Goal: Task Accomplishment & Management: Manage account settings

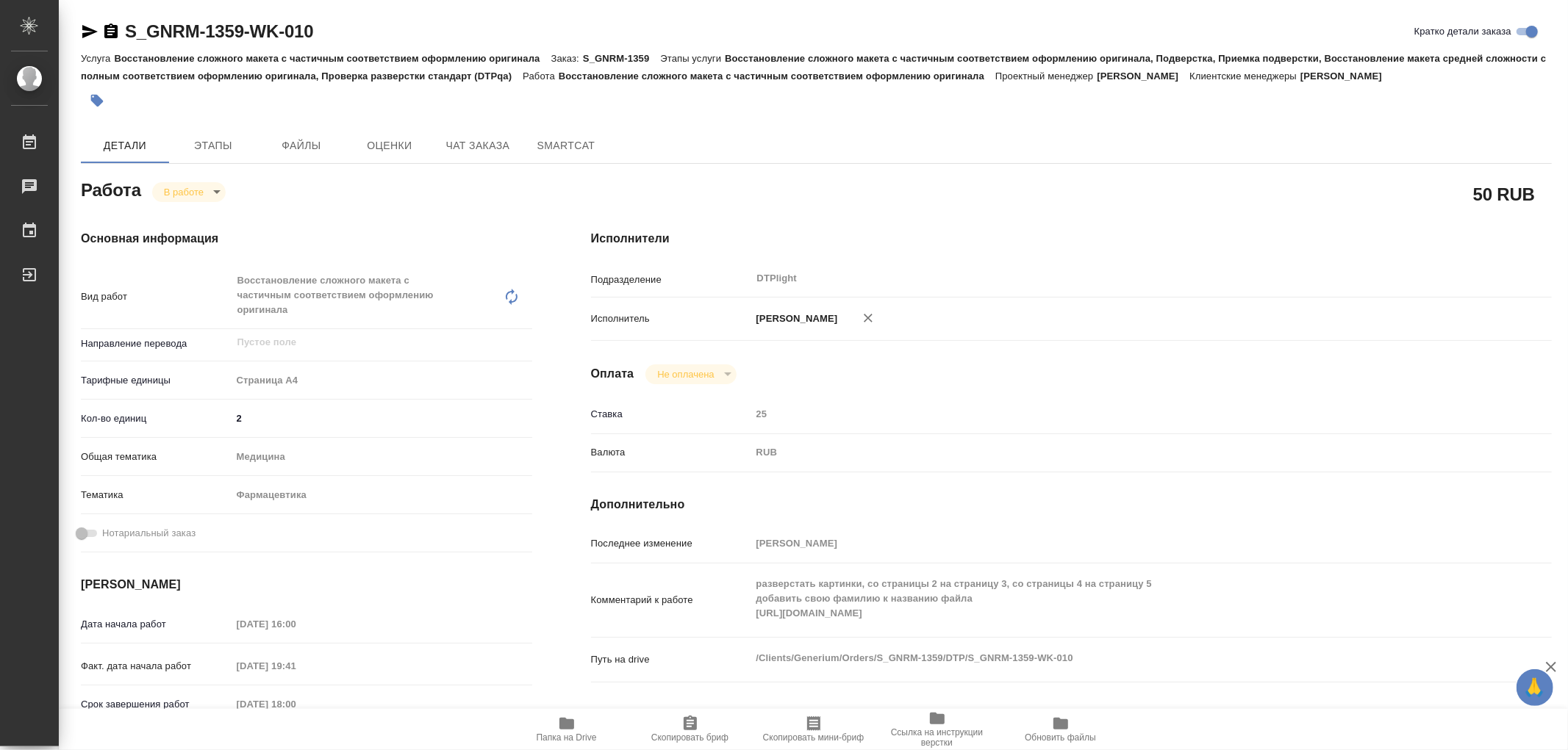
scroll to position [163, 0]
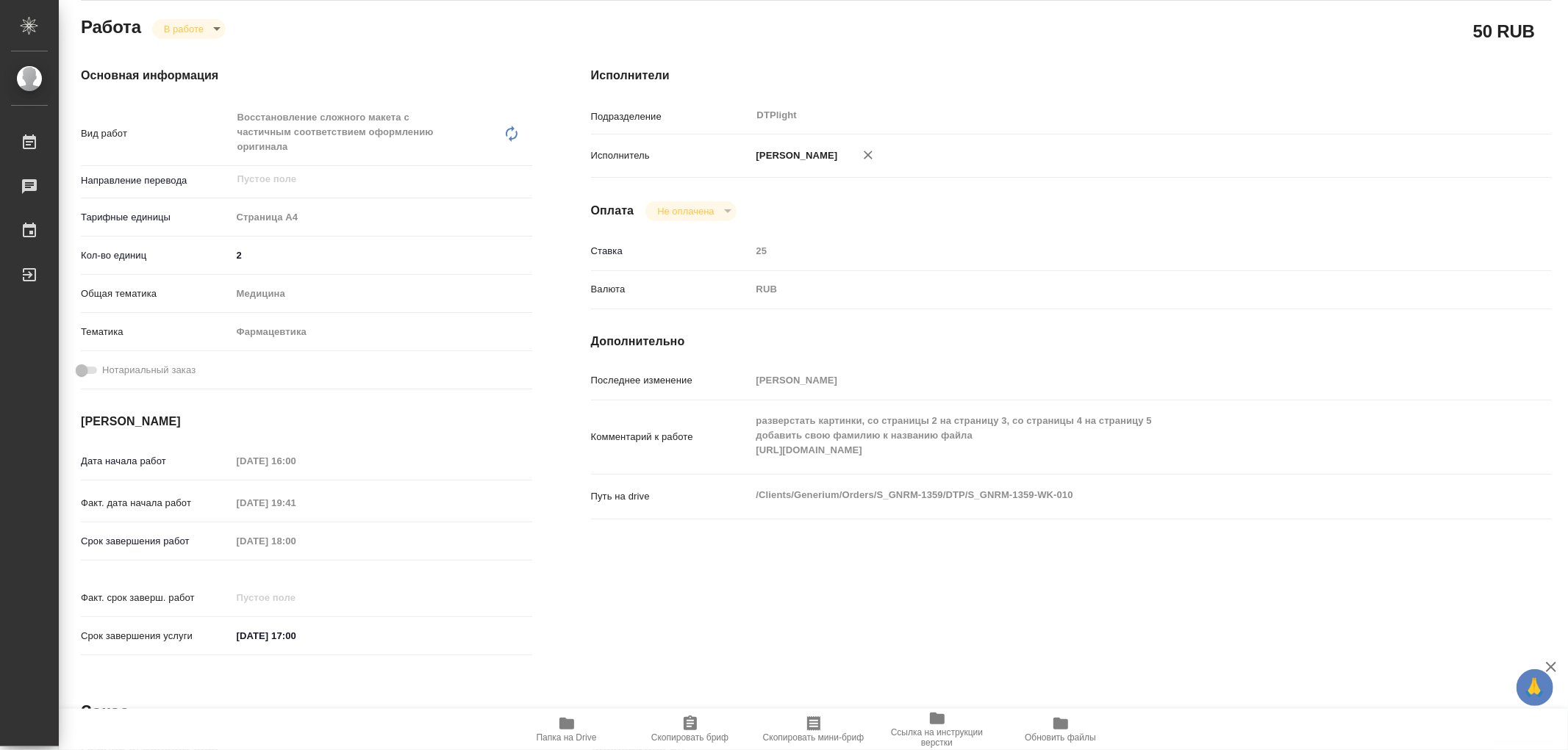
click at [559, 724] on icon "button" at bounding box center [566, 723] width 18 height 18
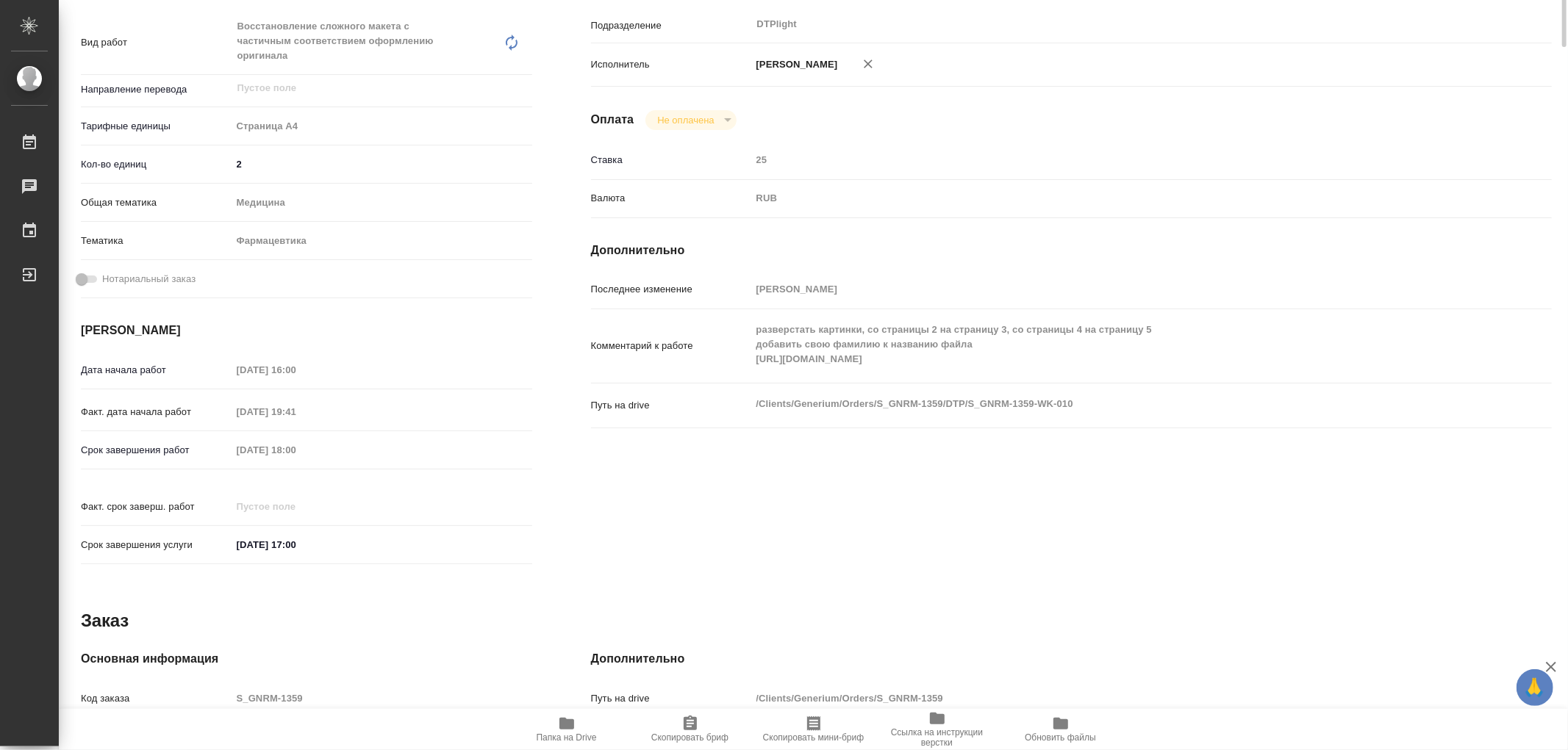
scroll to position [0, 0]
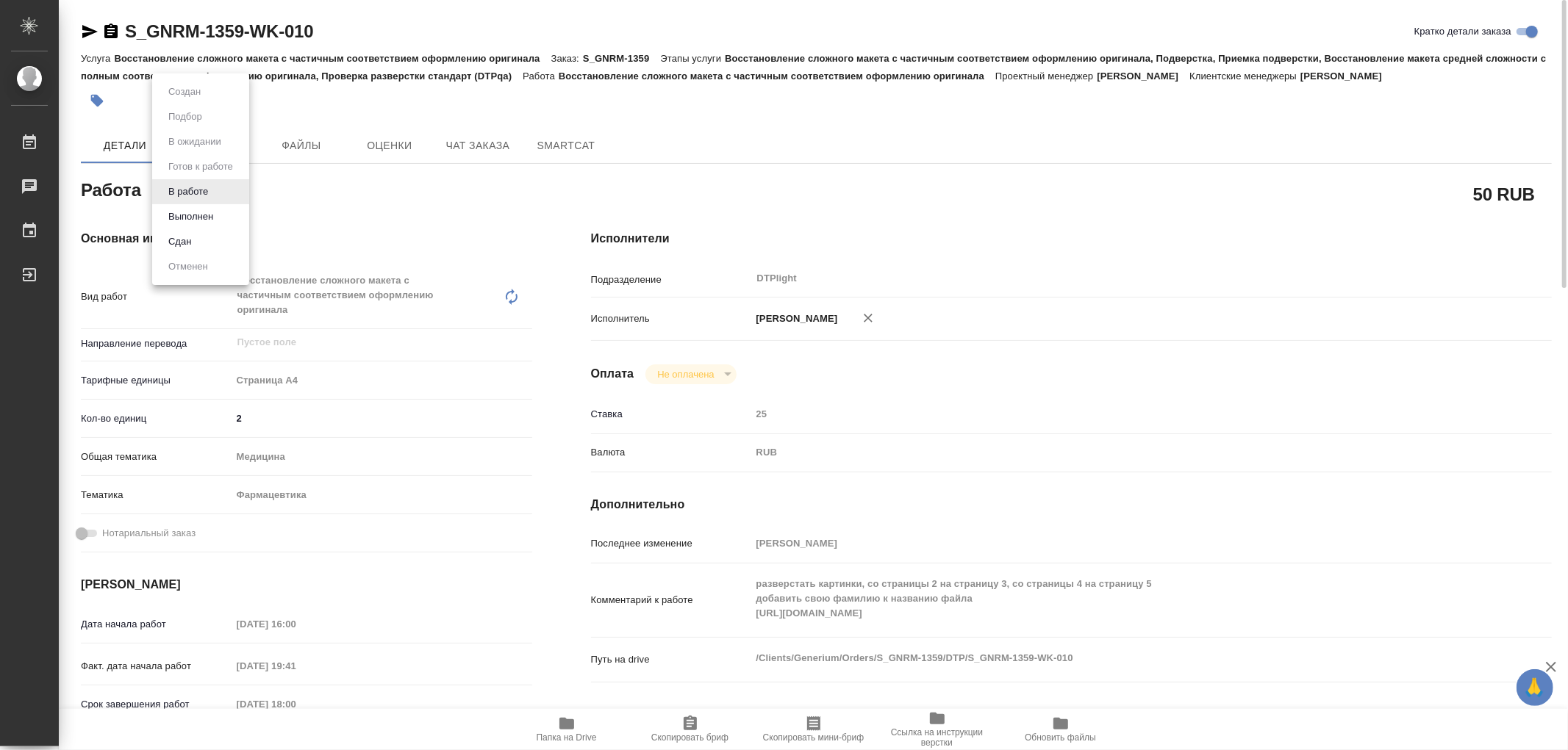
click at [201, 192] on body "🙏 .cls-1 fill:#fff; AWATERA Aleksandrova Valeriya Работы 0 Чаты График Выйти S_…" at bounding box center [784, 375] width 1568 height 750
click at [195, 214] on button "Выполнен" at bounding box center [191, 216] width 53 height 16
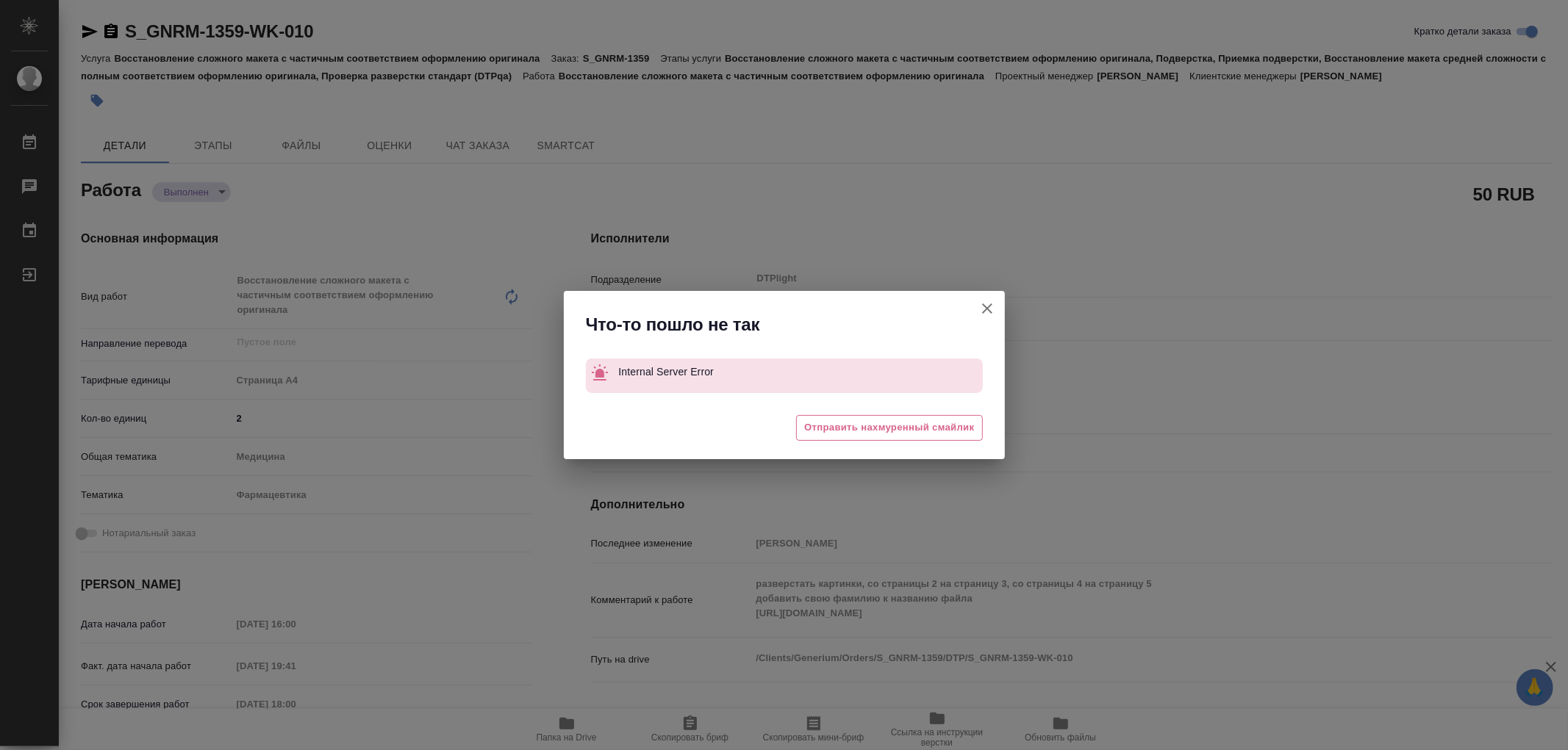
type textarea "x"
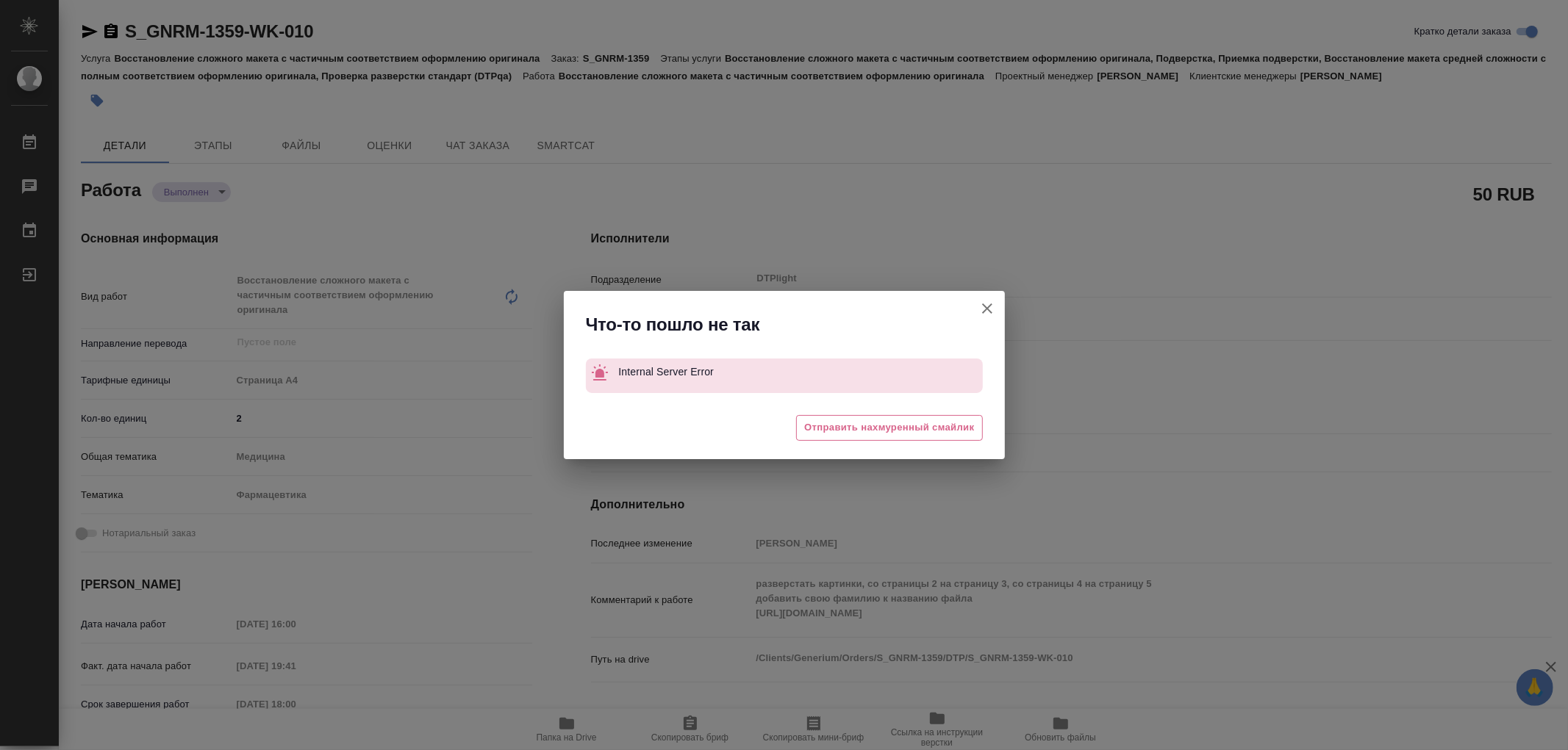
type textarea "x"
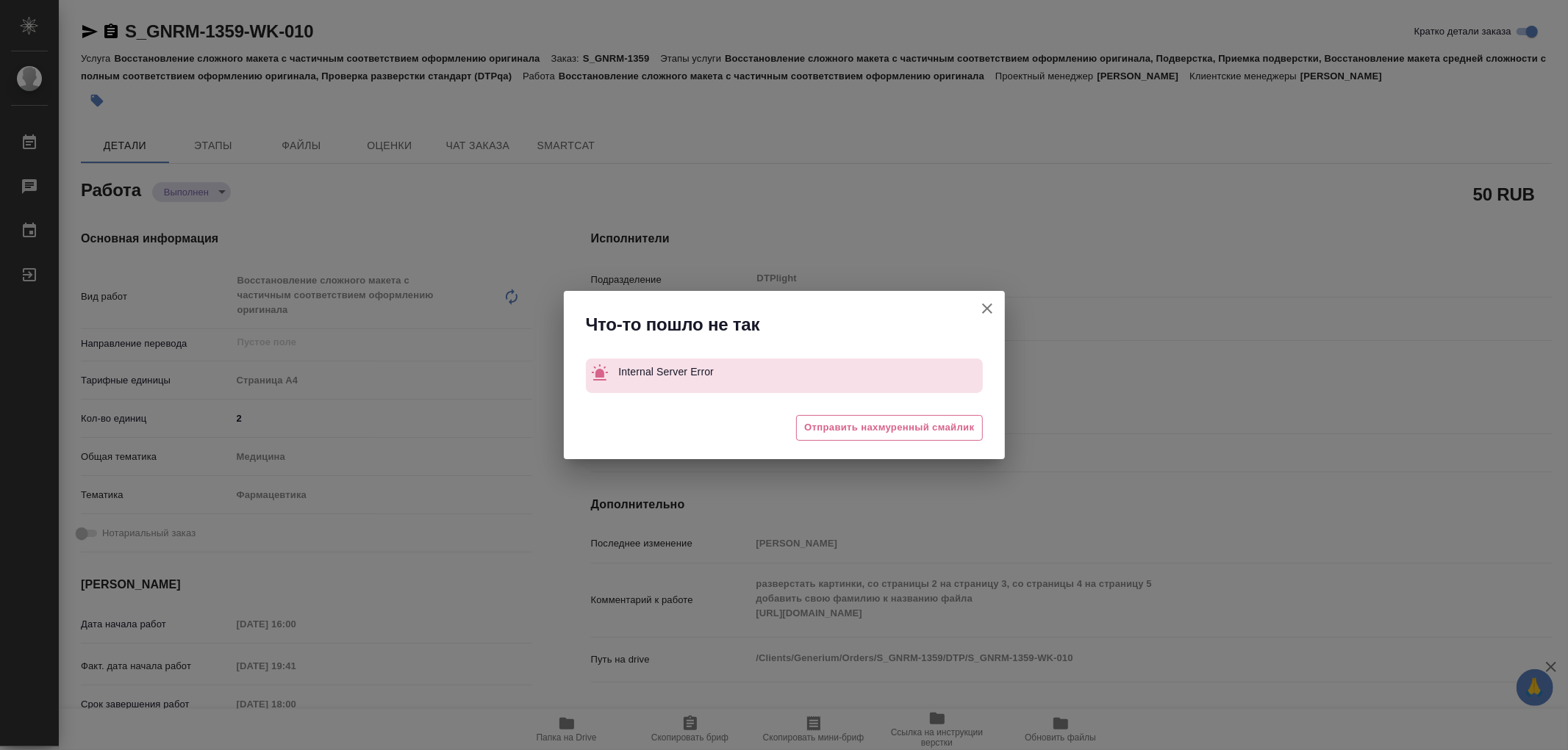
type textarea "x"
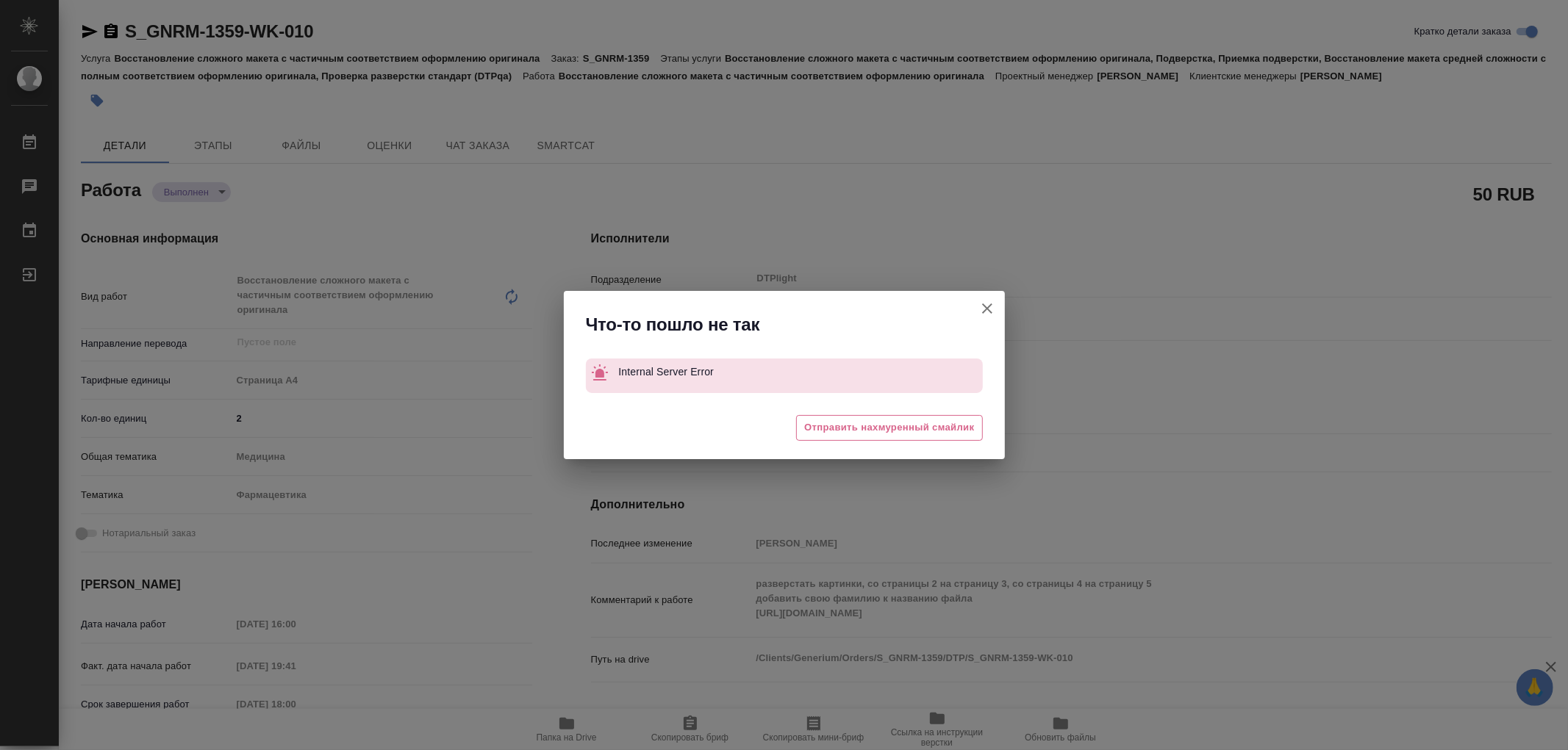
click at [979, 298] on button "Кратко детали заказа" at bounding box center [987, 308] width 35 height 35
type textarea "x"
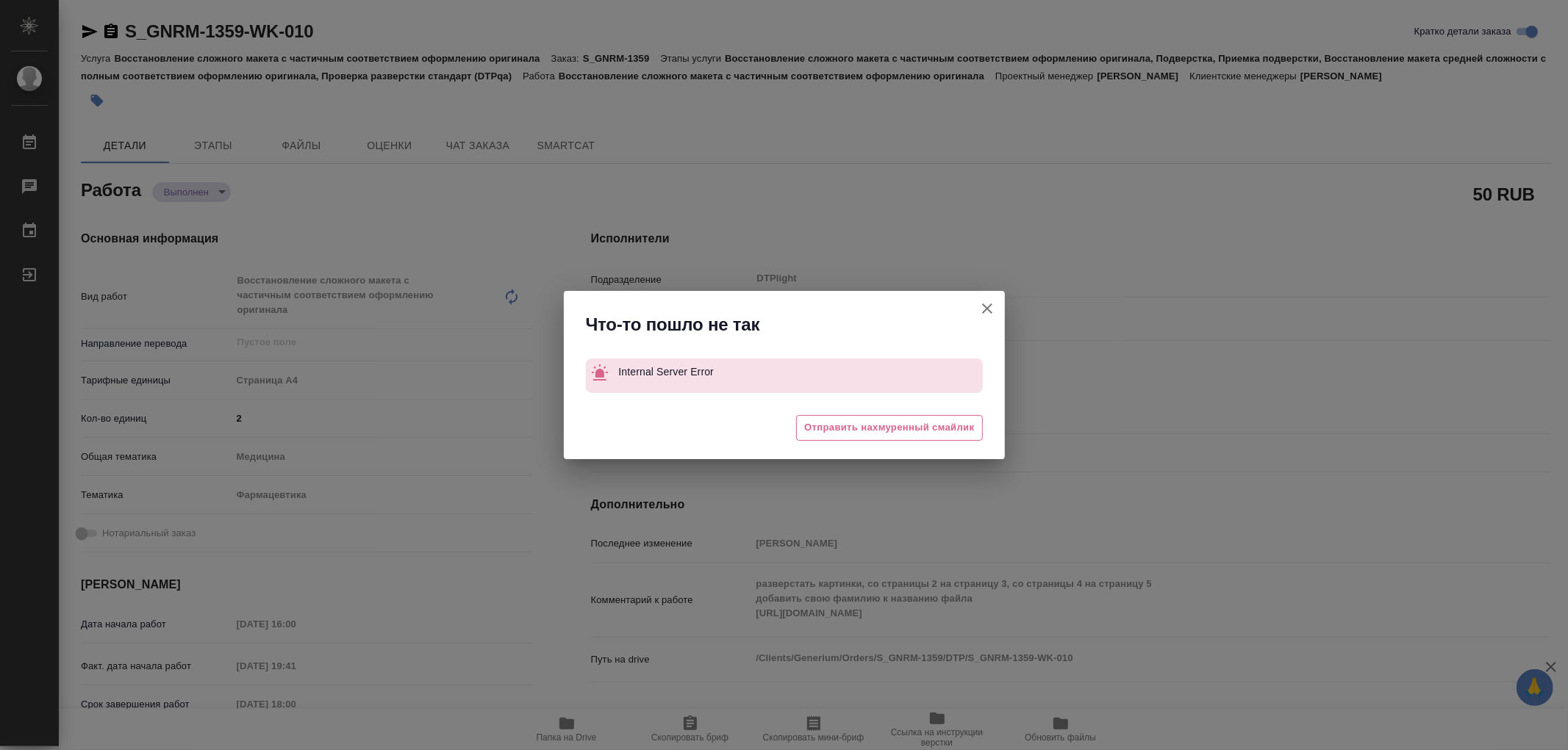
type textarea "x"
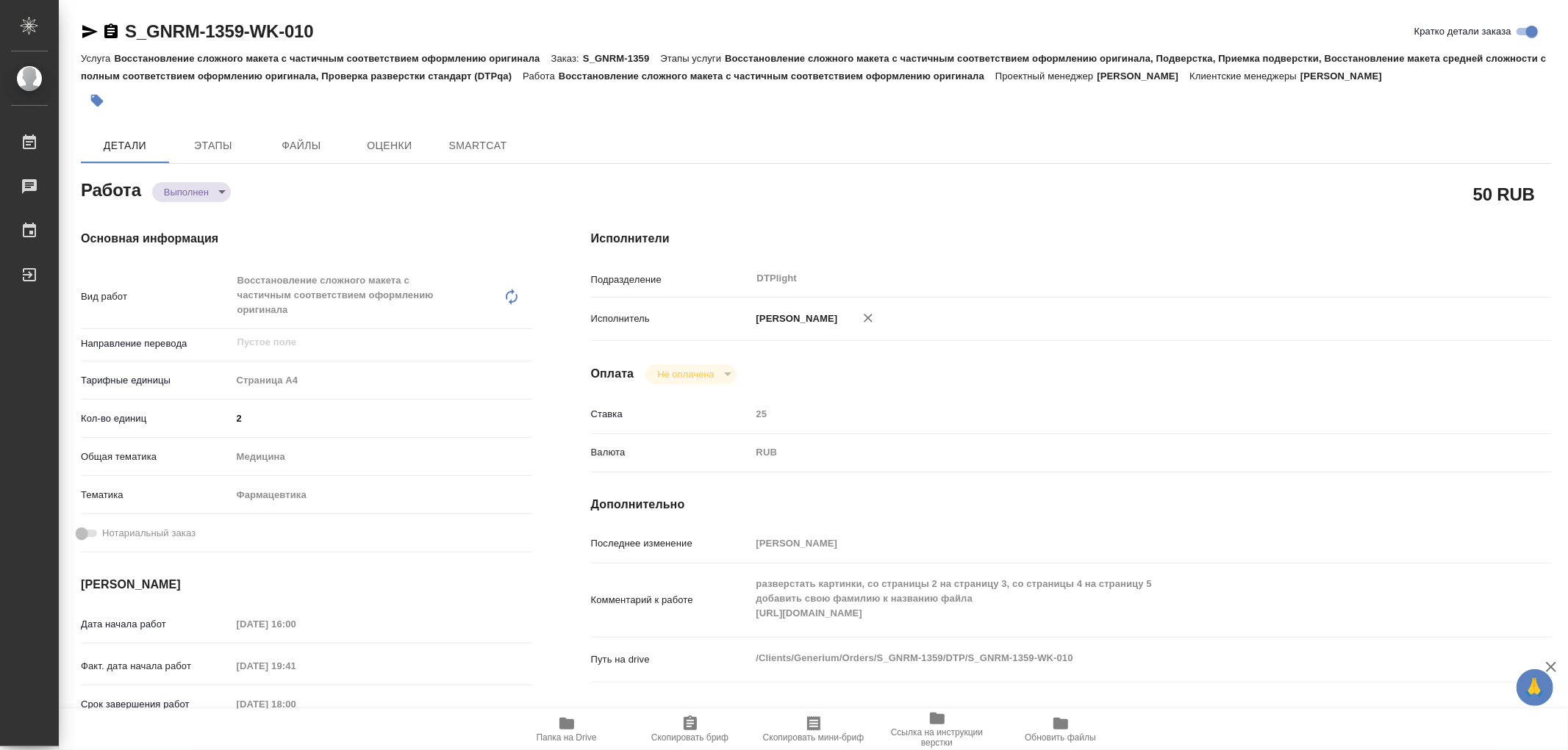
type textarea "x"
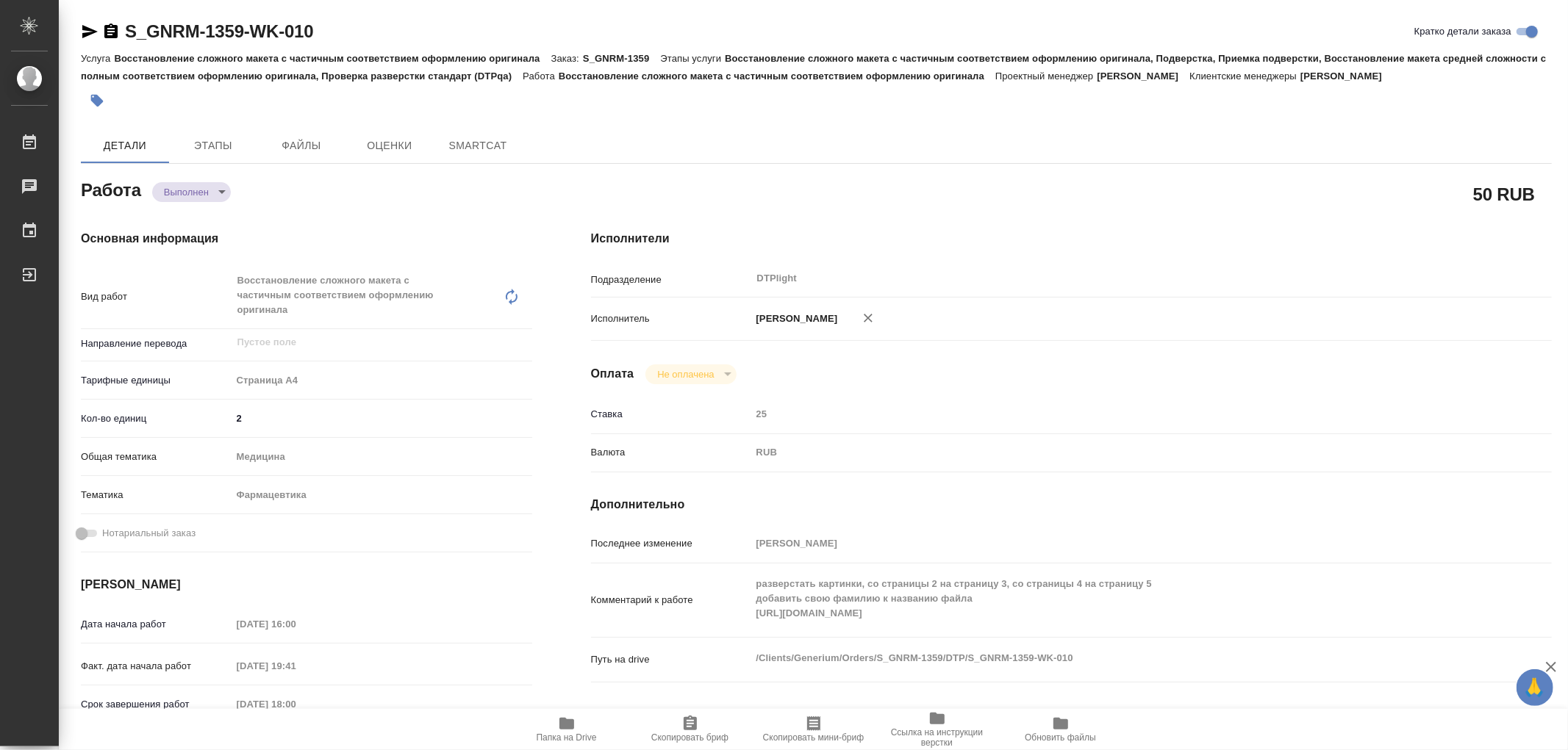
type textarea "x"
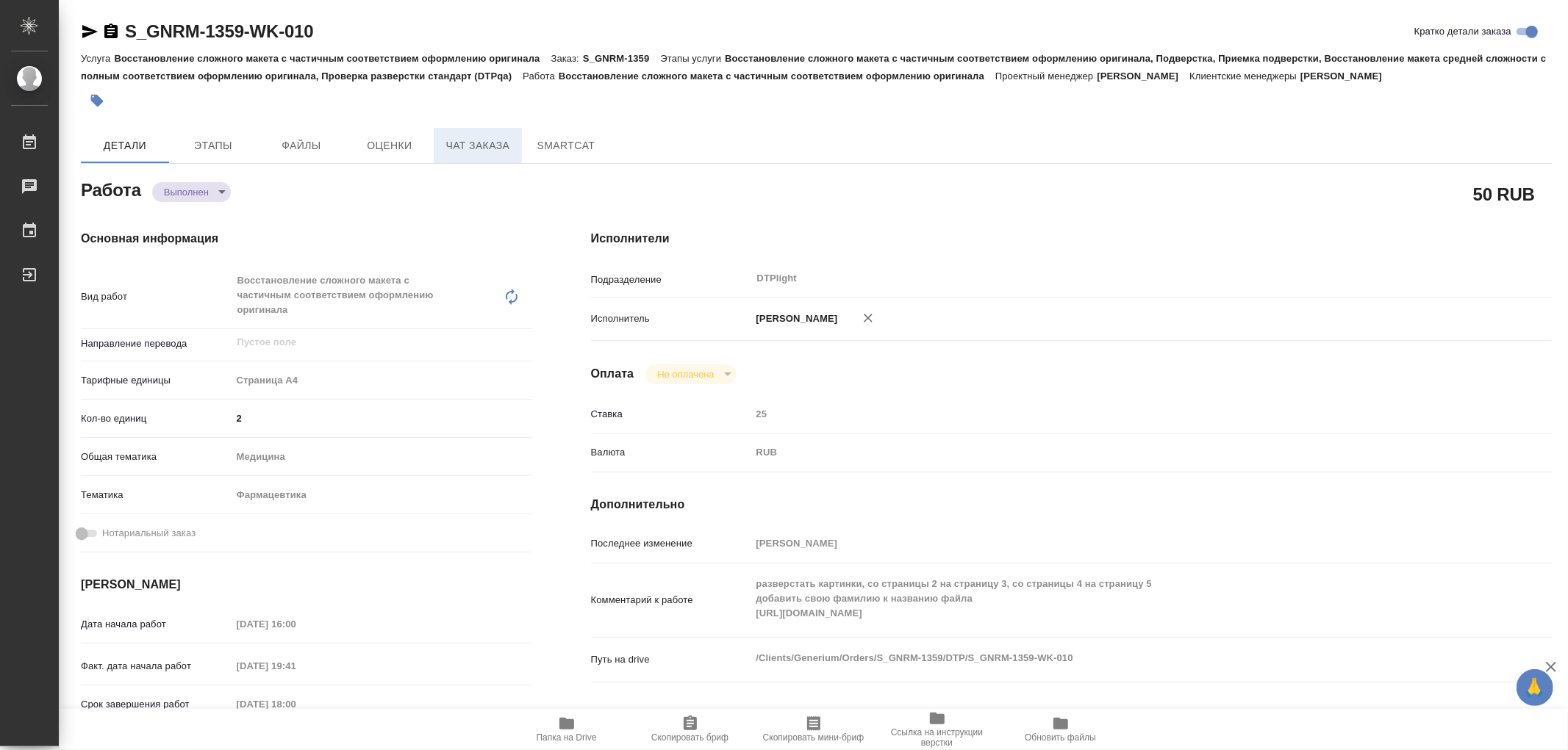
click at [481, 140] on span "Чат заказа" at bounding box center [478, 146] width 71 height 18
type textarea "x"
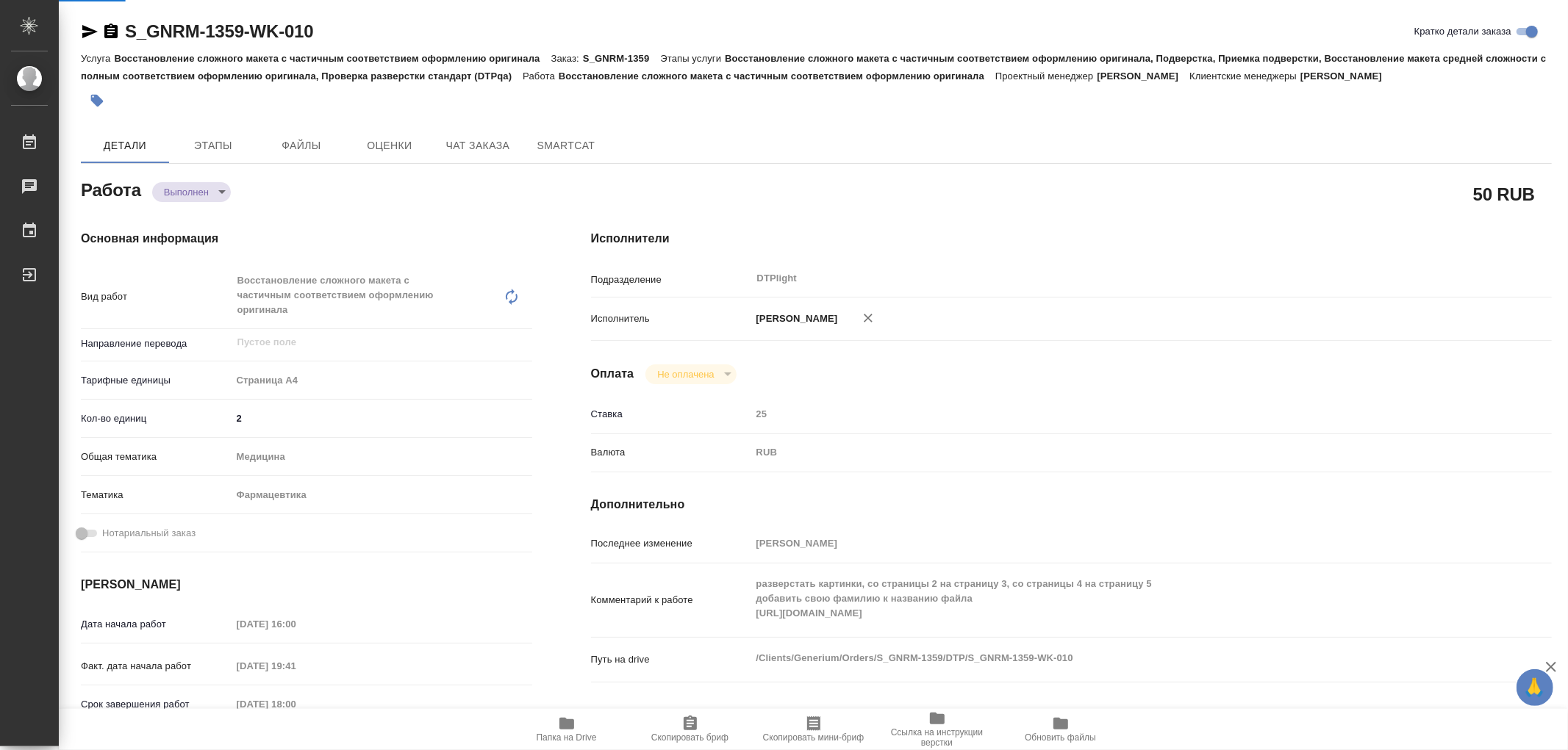
type textarea "x"
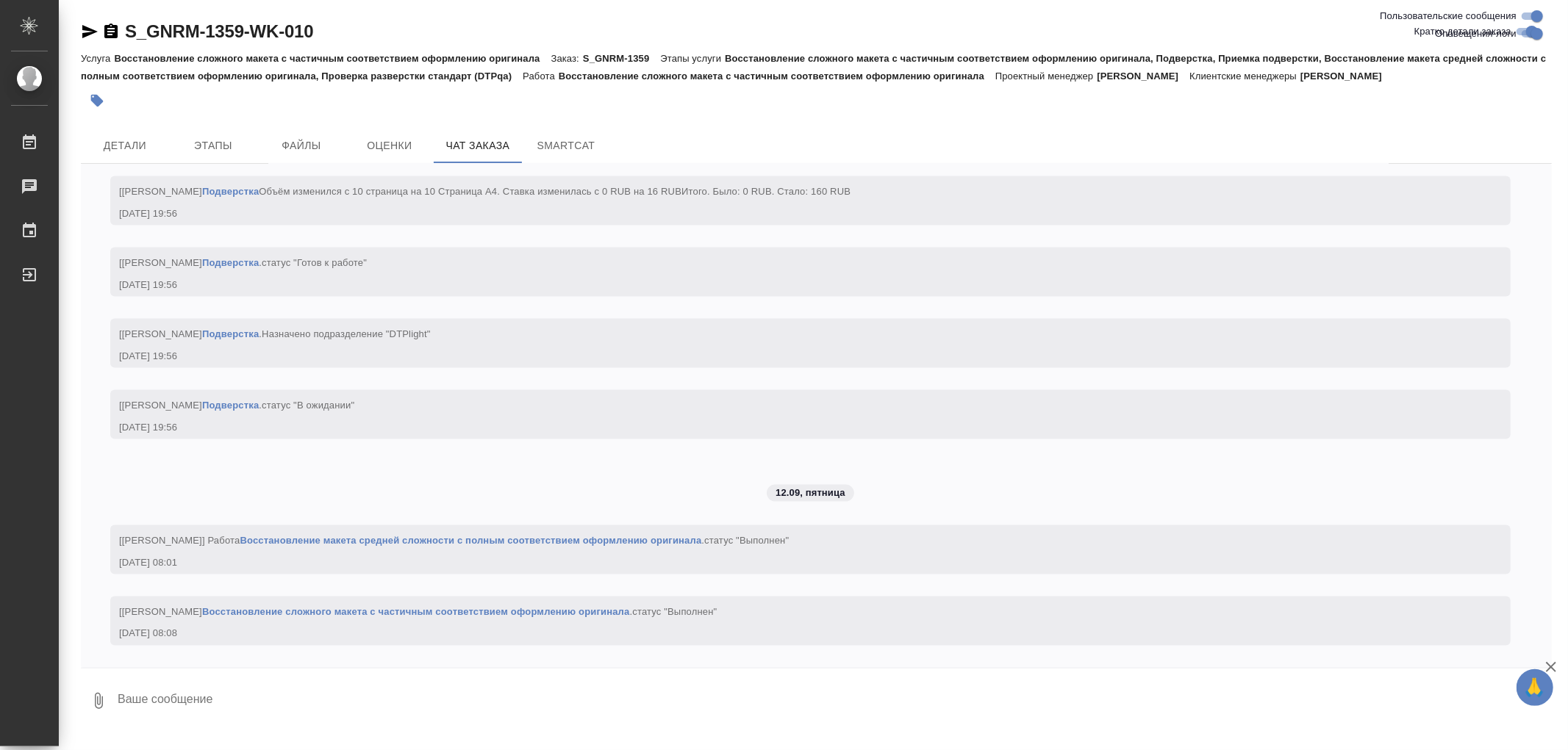
scroll to position [26396, 0]
click at [127, 145] on span "Детали" at bounding box center [125, 146] width 71 height 18
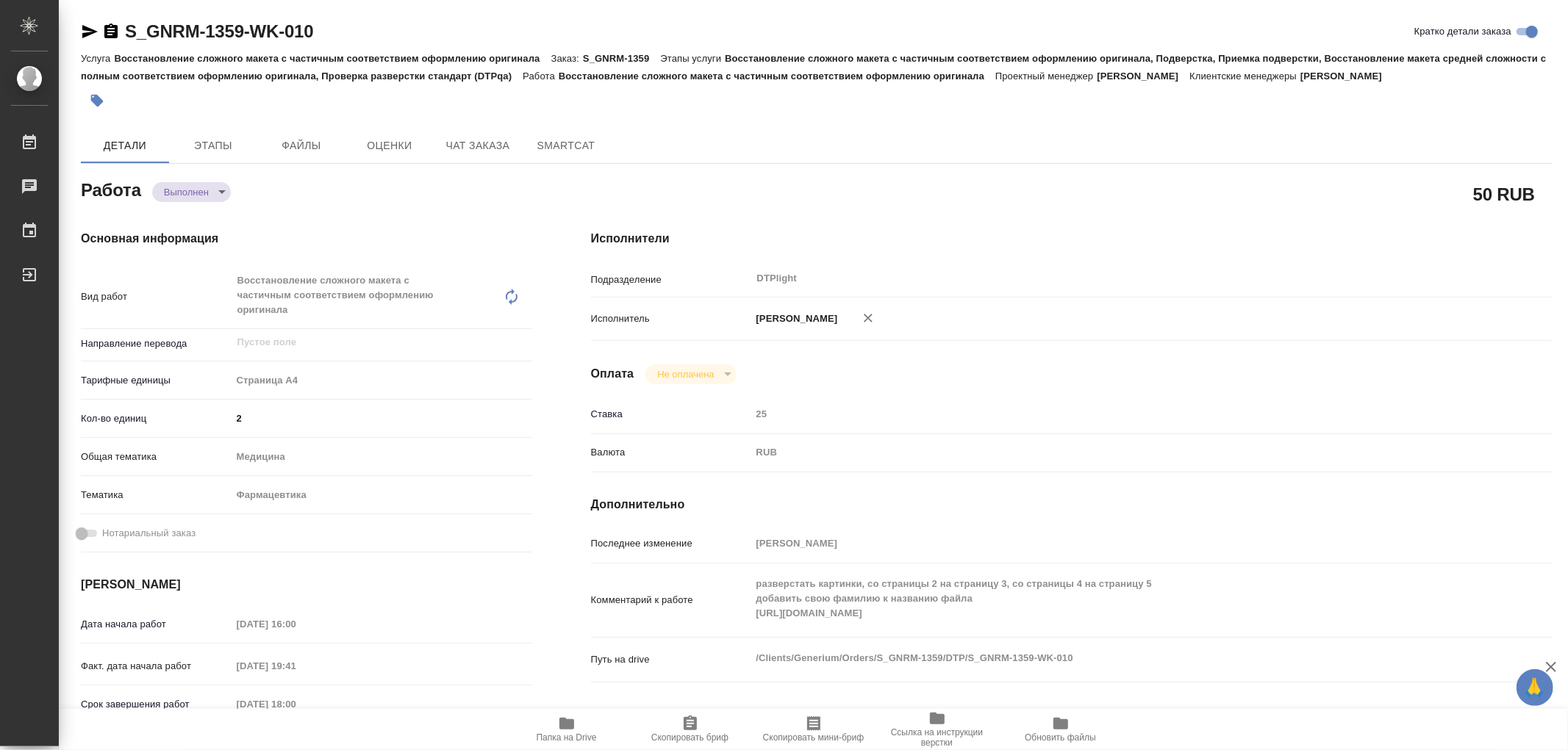
type textarea "x"
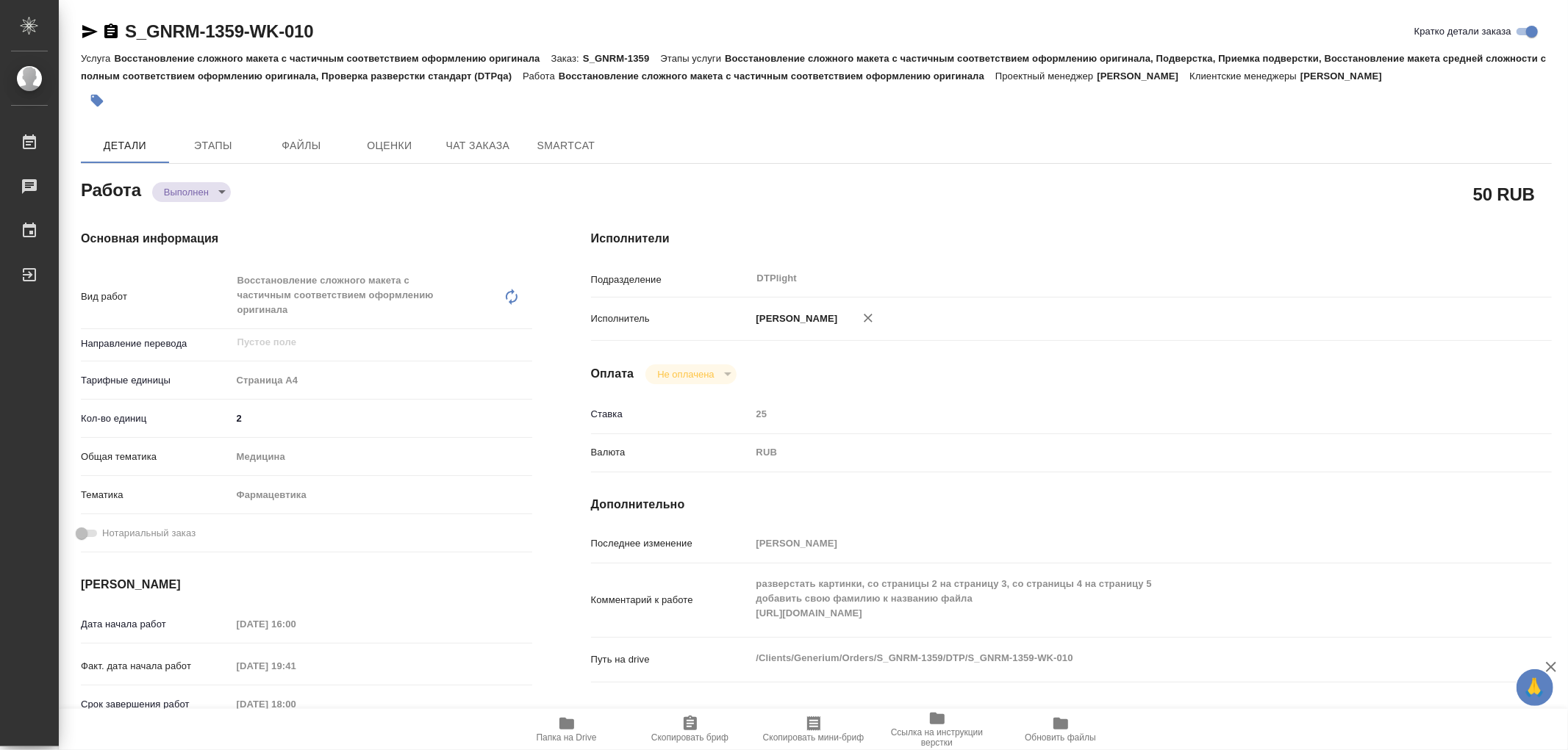
type textarea "x"
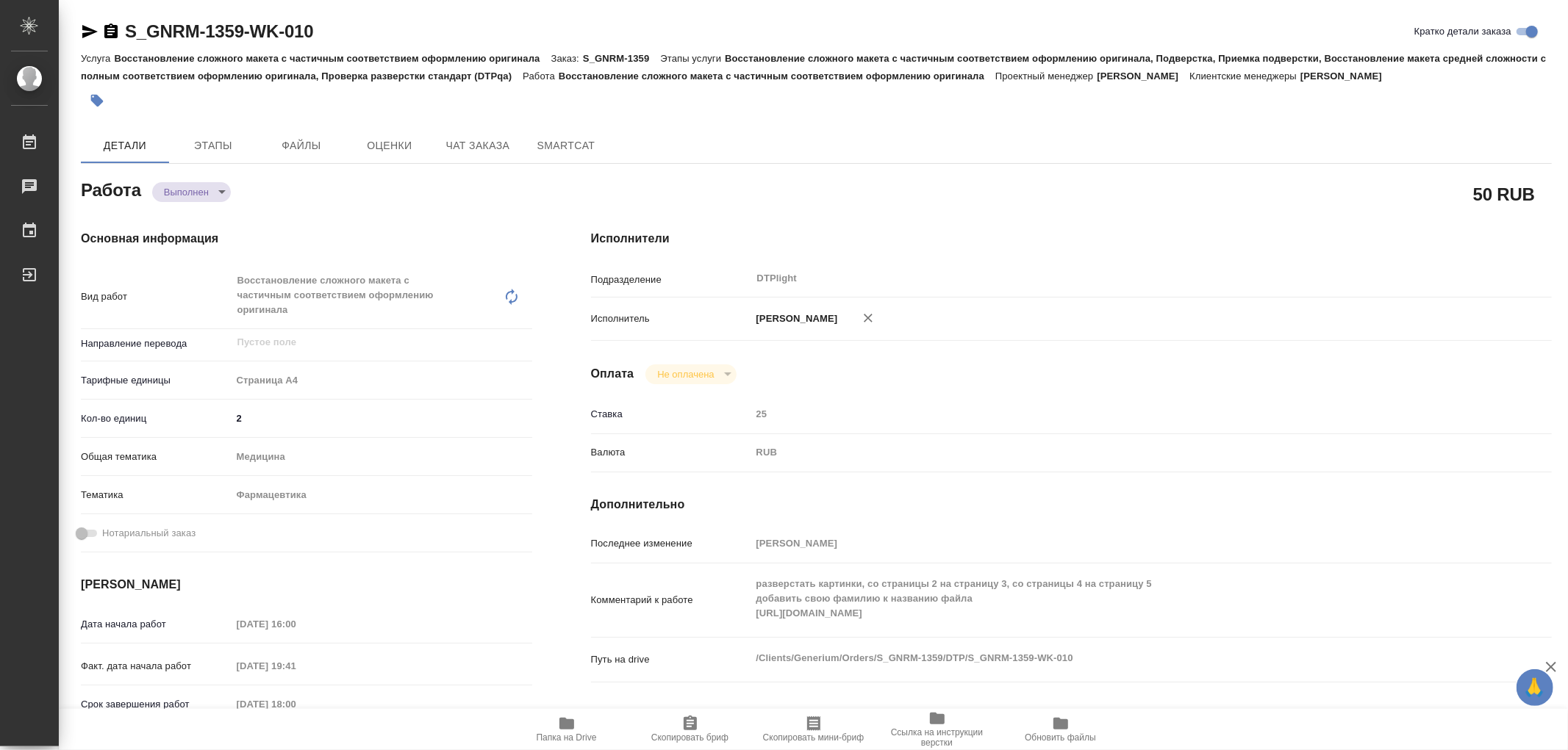
type textarea "x"
